Goal: Task Accomplishment & Management: Use online tool/utility

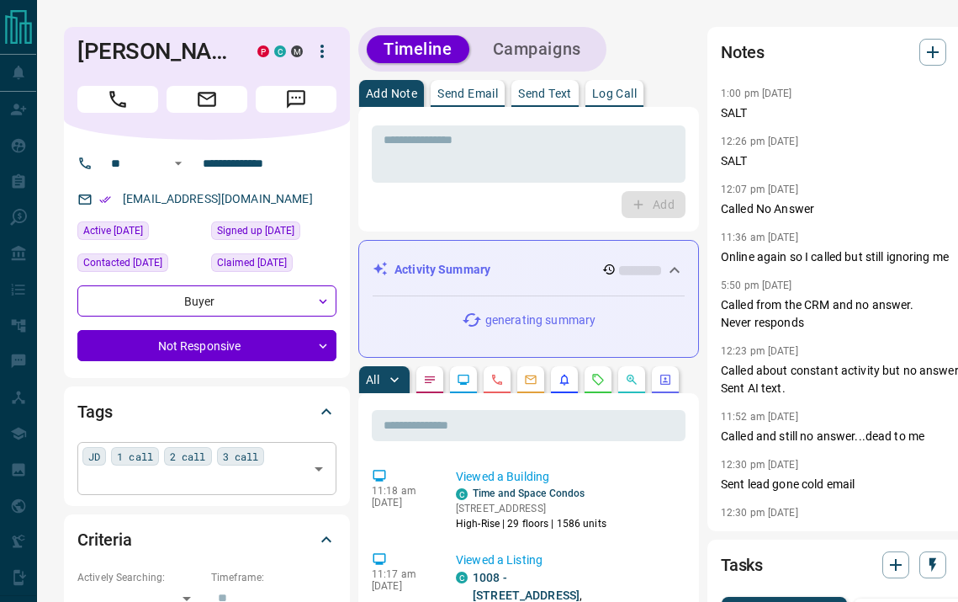
click at [267, 467] on div "JD 1 call 2 call 3 call ​" at bounding box center [206, 468] width 259 height 52
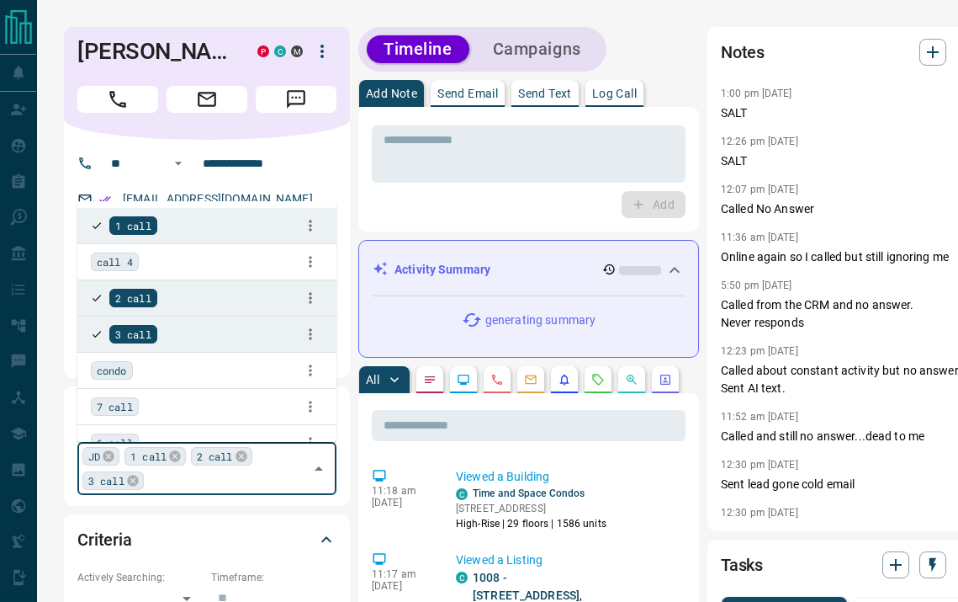
type input "*"
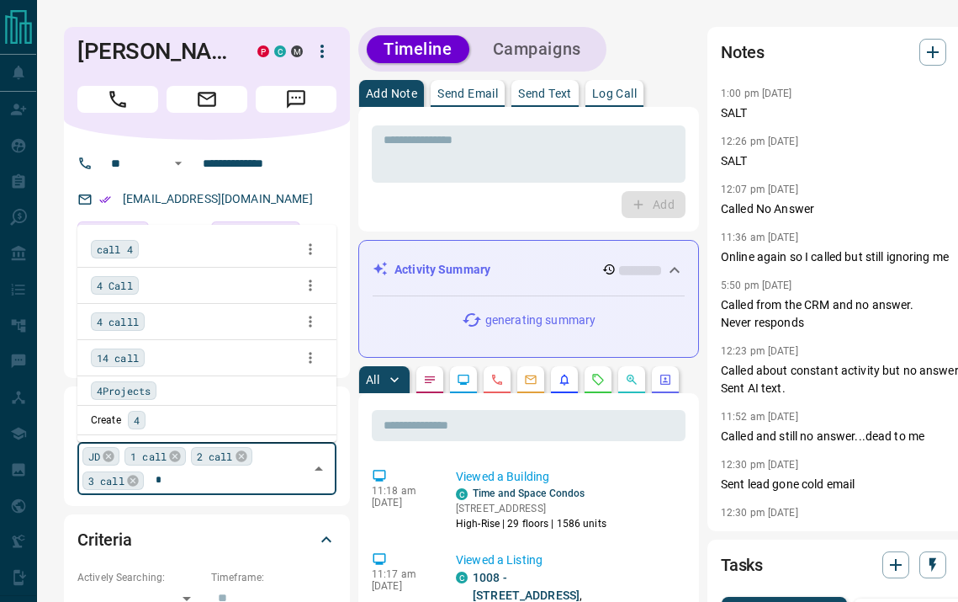
click at [130, 250] on span "call 4" at bounding box center [115, 249] width 36 height 17
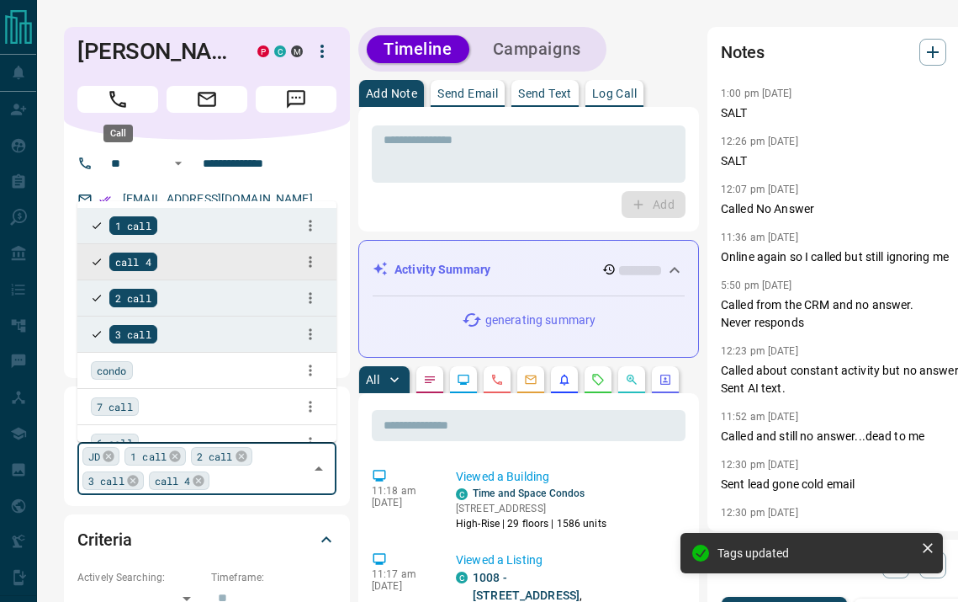
click at [108, 109] on icon "Call" at bounding box center [118, 99] width 22 height 22
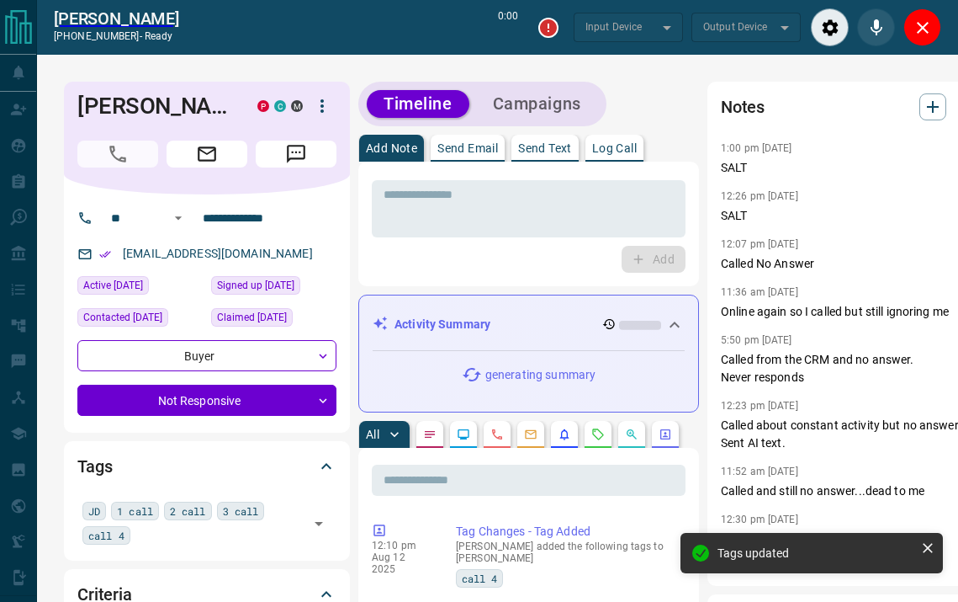
type input "*******"
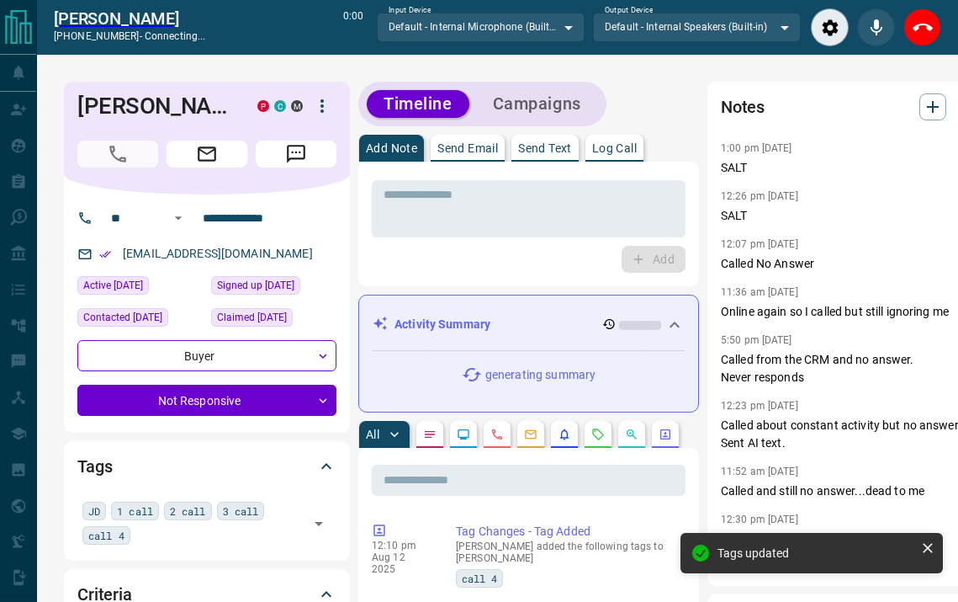
click at [623, 147] on p "Log Call" at bounding box center [614, 148] width 45 height 12
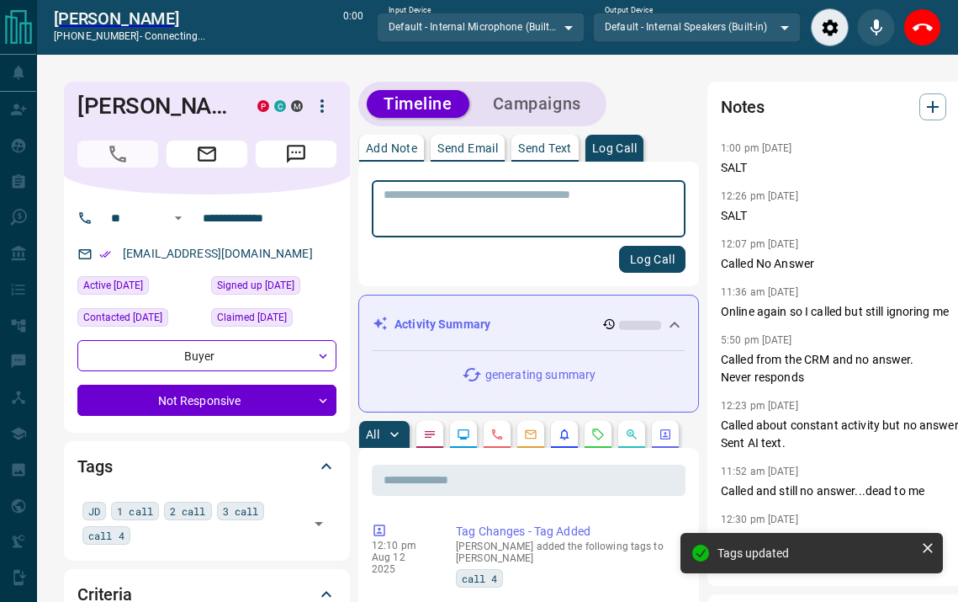
click at [586, 192] on textarea at bounding box center [529, 209] width 290 height 43
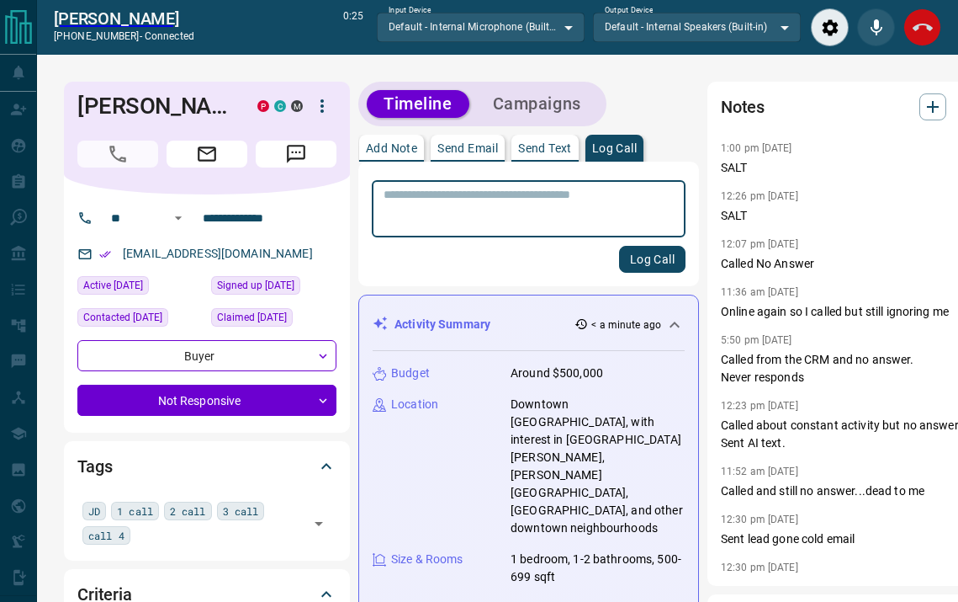
click at [913, 43] on button "End Call" at bounding box center [923, 27] width 38 height 38
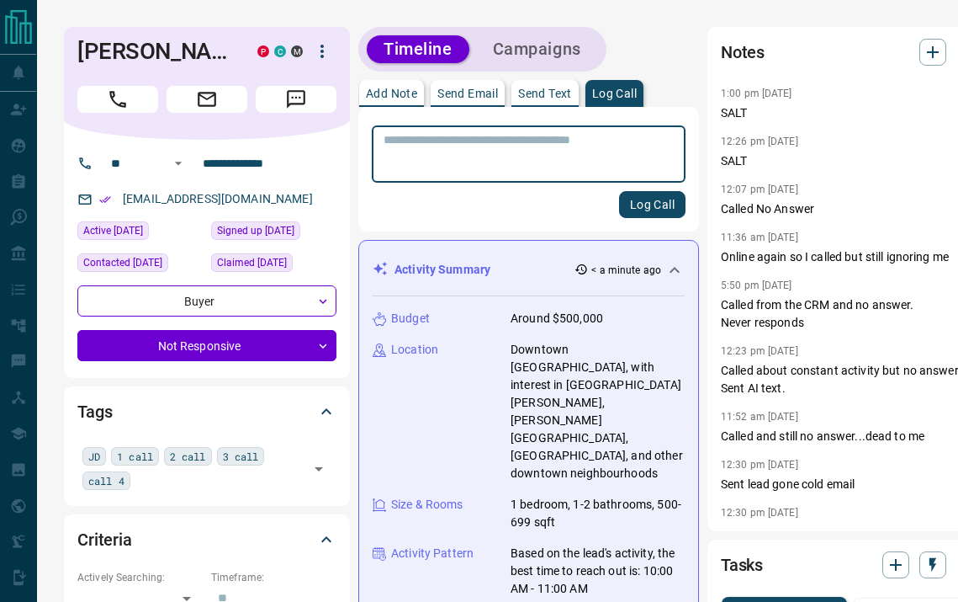
click at [492, 152] on textarea at bounding box center [529, 154] width 290 height 43
type textarea "****"
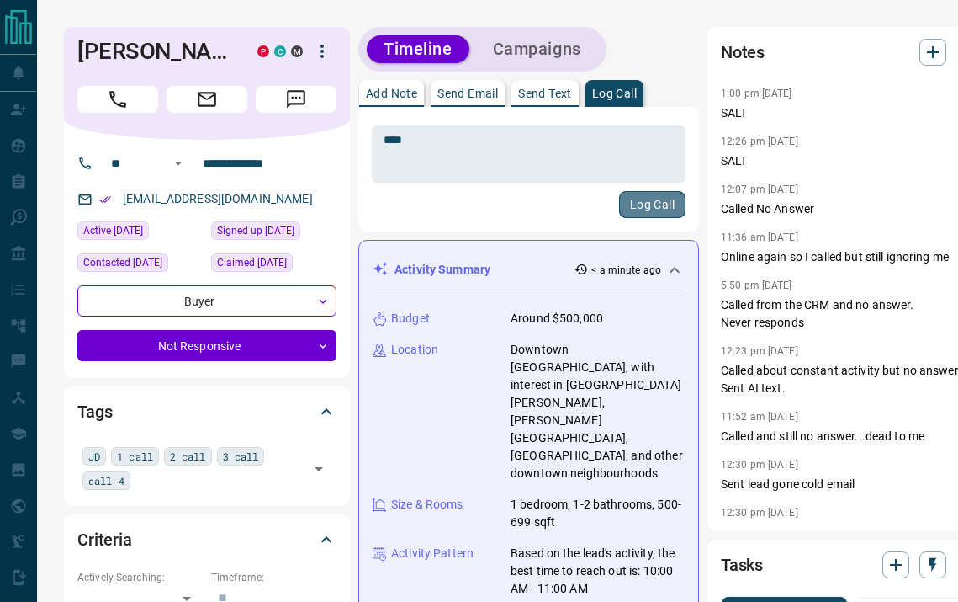
click at [633, 200] on button "Log Call" at bounding box center [652, 204] width 66 height 27
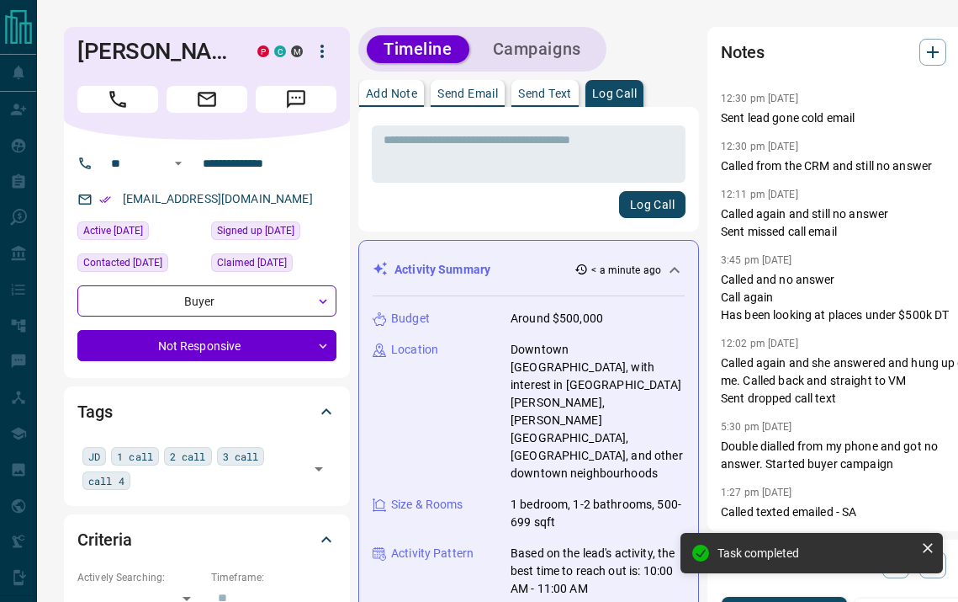
click at [559, 50] on button "Campaigns" at bounding box center [537, 49] width 122 height 28
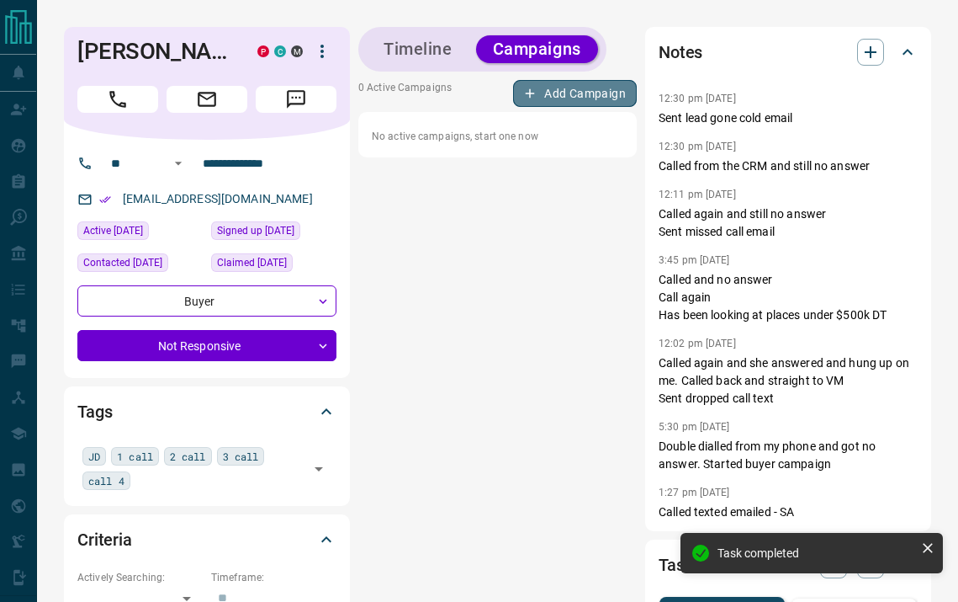
click at [583, 87] on button "Add Campaign" at bounding box center [575, 93] width 124 height 27
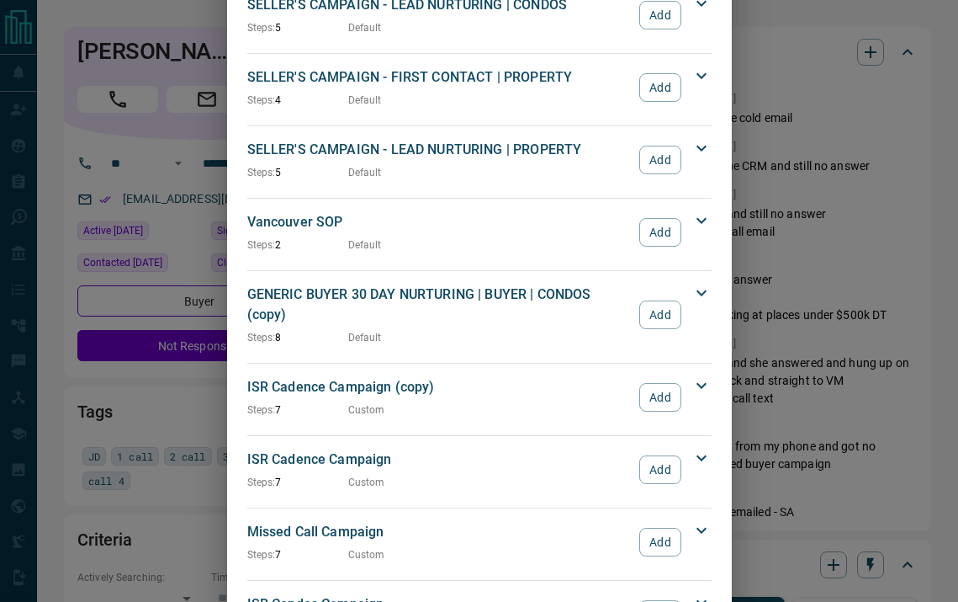
scroll to position [1646, 0]
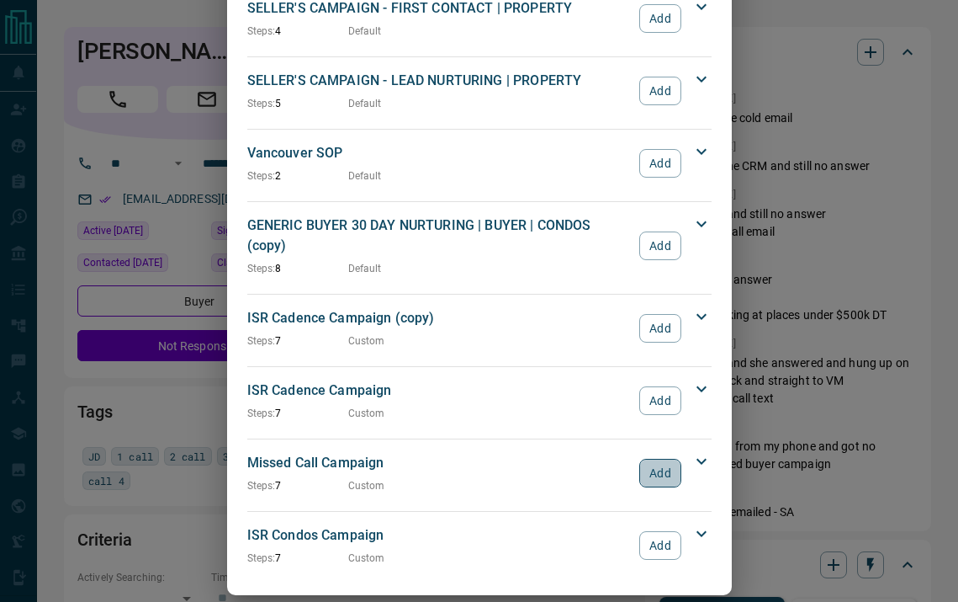
click at [650, 459] on button "Add" at bounding box center [659, 473] width 41 height 29
